Goal: Information Seeking & Learning: Learn about a topic

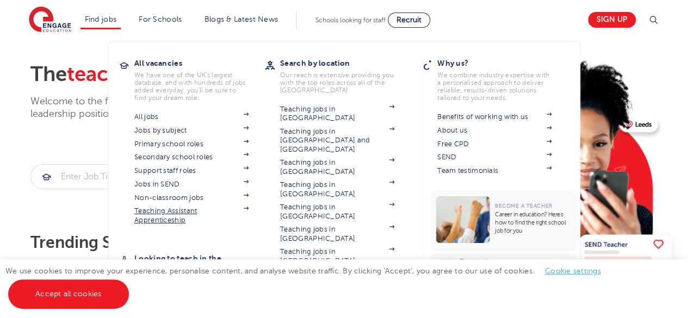
scroll to position [39, 0]
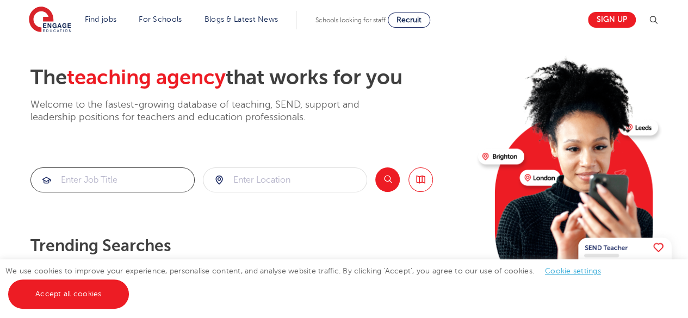
click at [100, 184] on input "search" at bounding box center [112, 180] width 163 height 24
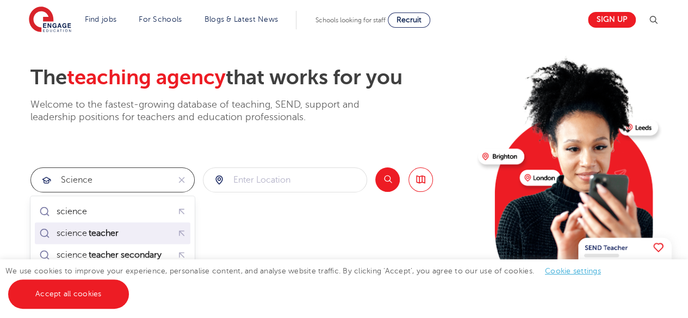
click at [92, 227] on div "science teacher" at bounding box center [81, 233] width 88 height 15
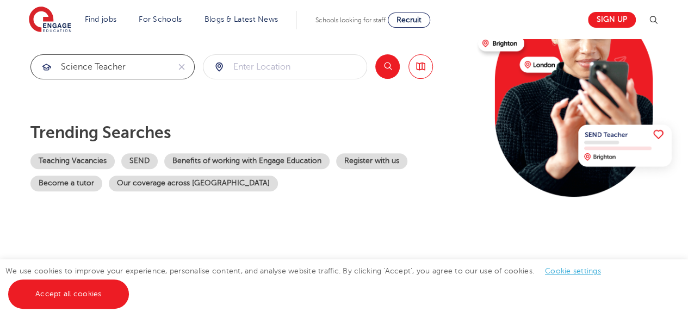
scroll to position [163, 0]
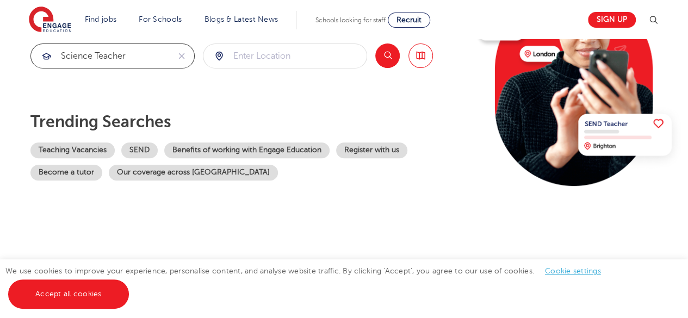
type input "science teacher"
click at [383, 57] on button "Search" at bounding box center [387, 56] width 24 height 24
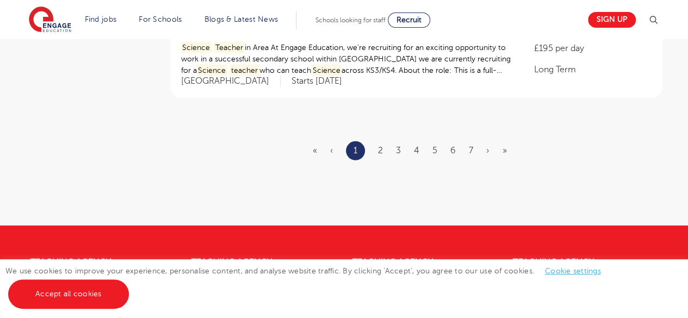
scroll to position [1404, 0]
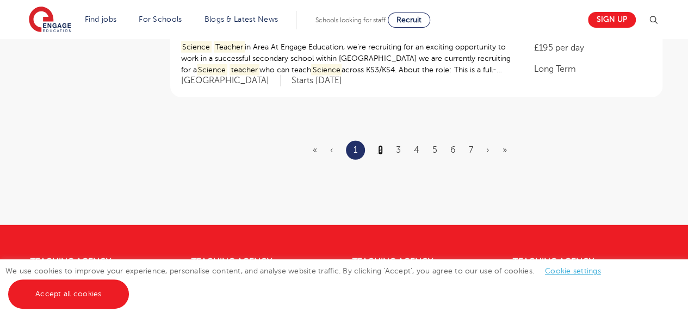
click at [382, 146] on link "2" at bounding box center [380, 150] width 5 height 10
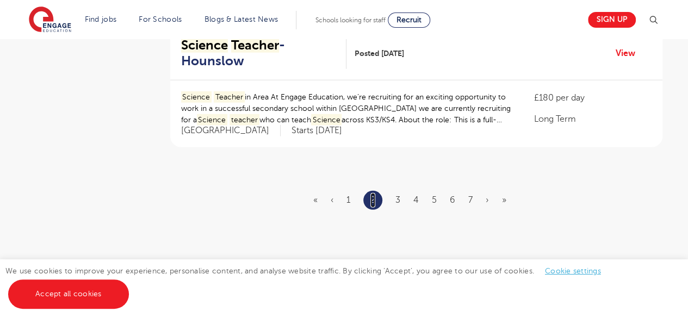
scroll to position [1354, 0]
click at [398, 195] on link "3" at bounding box center [397, 200] width 5 height 10
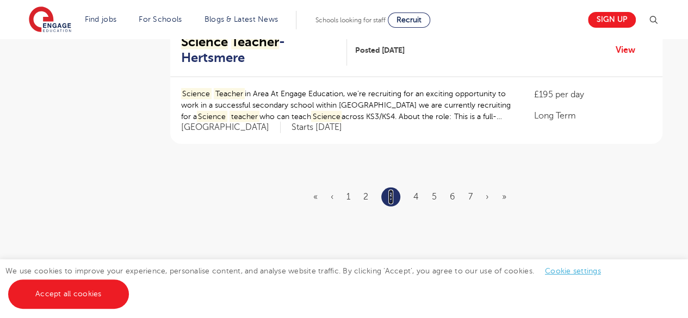
scroll to position [1358, 0]
click at [417, 193] on link "4" at bounding box center [415, 196] width 5 height 10
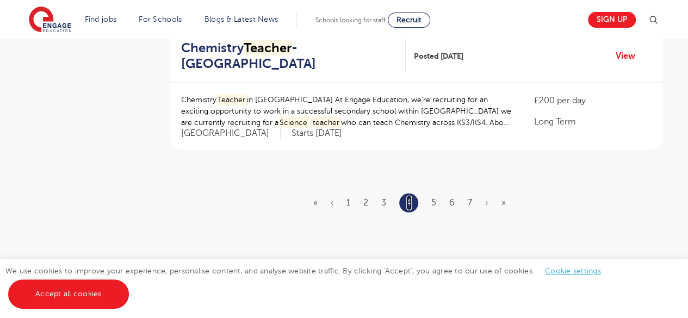
scroll to position [1352, 0]
click at [433, 199] on link "5" at bounding box center [433, 202] width 5 height 10
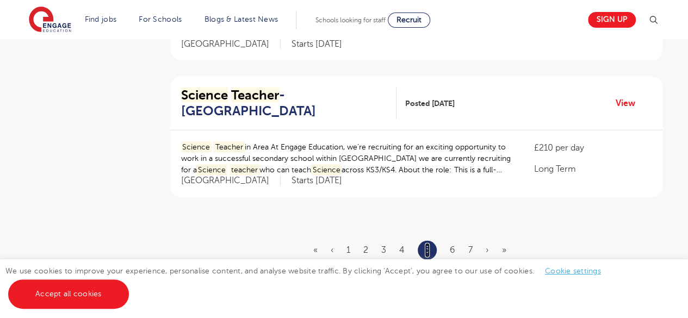
scroll to position [1390, 0]
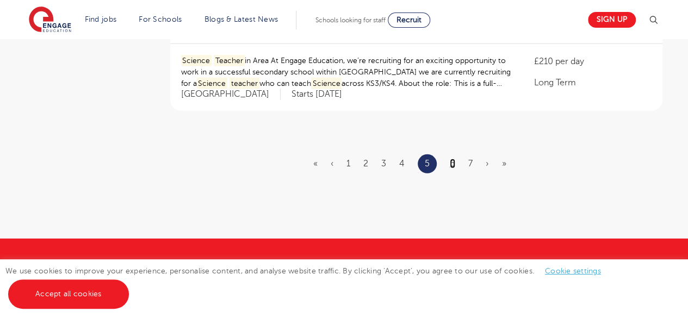
click at [451, 162] on link "6" at bounding box center [452, 164] width 5 height 10
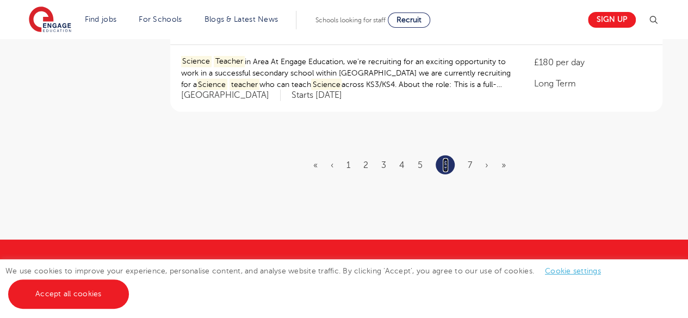
scroll to position [1384, 0]
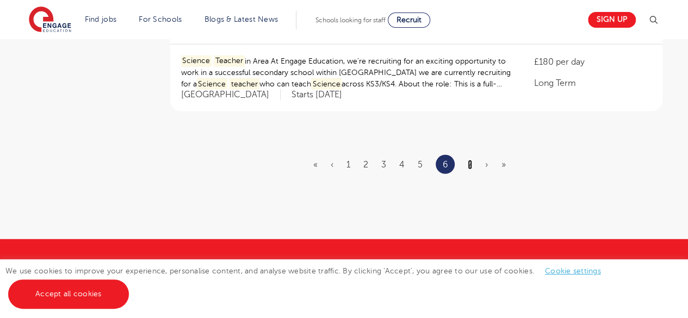
click at [469, 162] on link "7" at bounding box center [470, 165] width 4 height 10
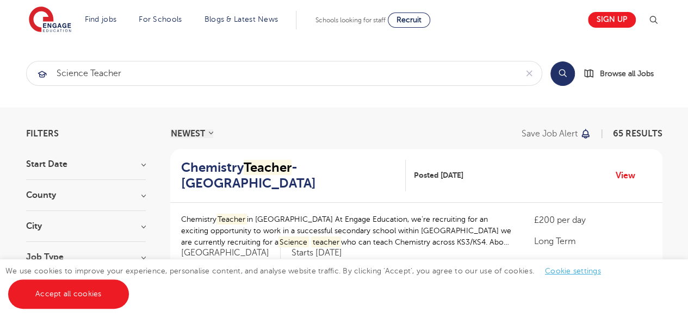
click at [141, 167] on h3 "Start Date" at bounding box center [86, 164] width 120 height 9
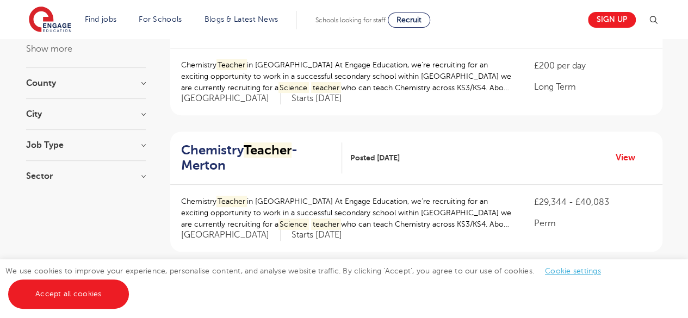
scroll to position [158, 0]
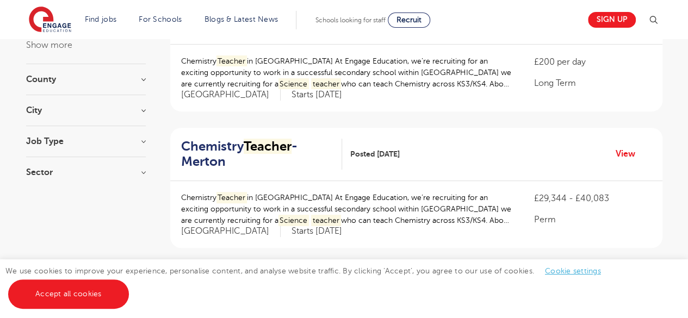
click at [55, 170] on h3 "Sector" at bounding box center [86, 172] width 120 height 9
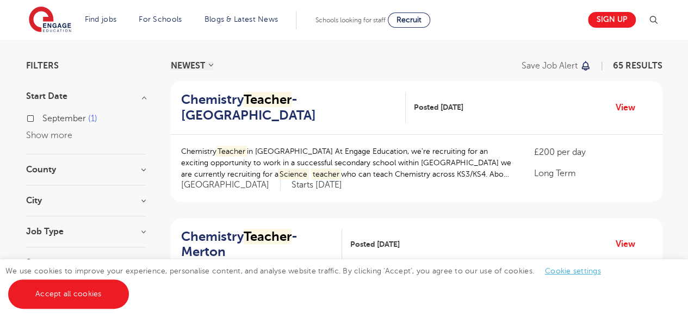
scroll to position [0, 0]
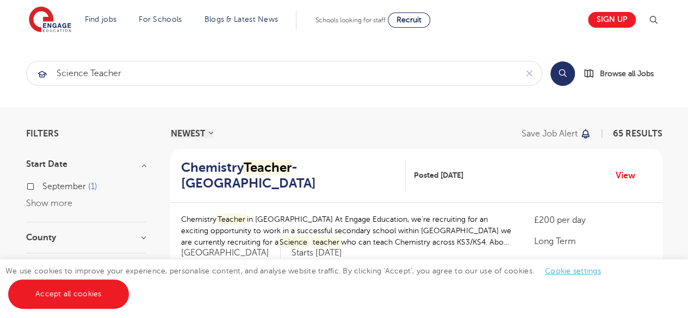
click at [208, 131] on select "NEWEST OLDEST" at bounding box center [191, 133] width 43 height 9
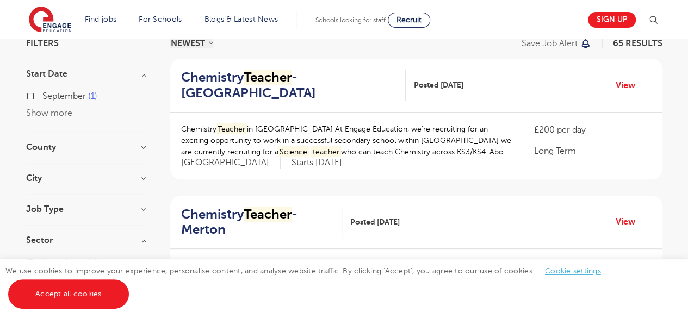
scroll to position [110, 0]
